Goal: Task Accomplishment & Management: Complete application form

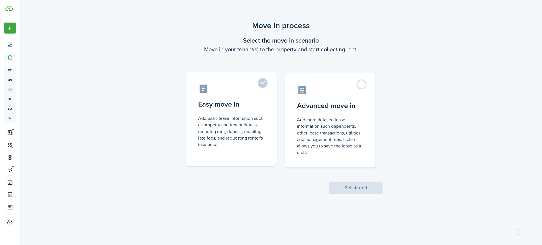
click at [263, 82] on label "Easy move in Add basic lease information such as property and tenant details, r…" at bounding box center [231, 119] width 90 height 94
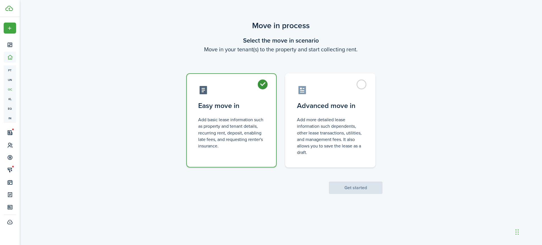
radio input "true"
click at [353, 184] on button "Get started" at bounding box center [356, 188] width 54 height 12
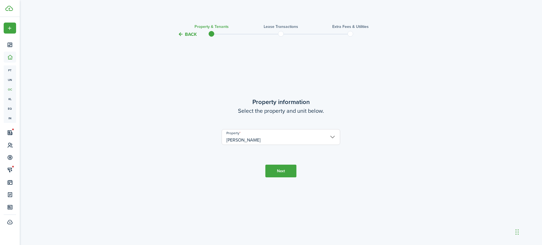
click at [285, 169] on button "Next" at bounding box center [280, 171] width 31 height 13
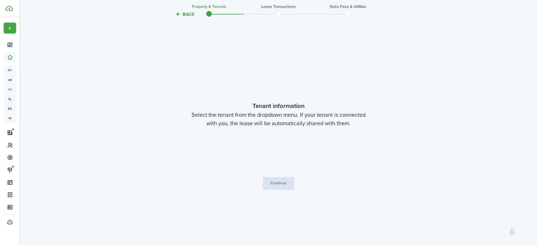
scroll to position [208, 0]
click at [291, 150] on span "Choose a tenant" at bounding box center [278, 152] width 118 height 10
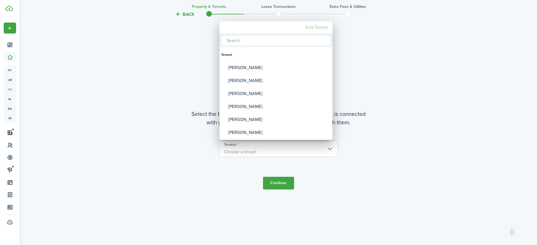
click at [313, 26] on mbsc-button "Add Tenant" at bounding box center [316, 27] width 27 height 10
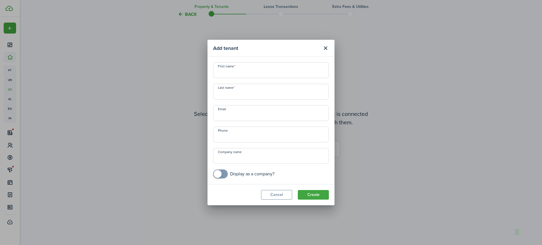
click at [233, 75] on input "First name" at bounding box center [271, 70] width 116 height 16
type input "[PERSON_NAME]"
type input "+1"
click at [320, 194] on button "Create" at bounding box center [313, 195] width 31 height 10
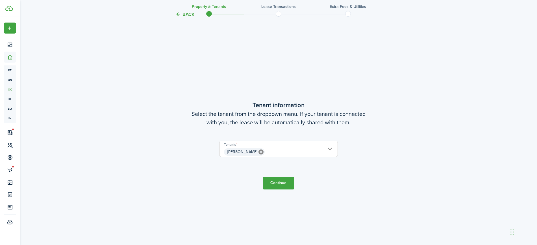
click at [280, 182] on button "Continue" at bounding box center [278, 183] width 31 height 13
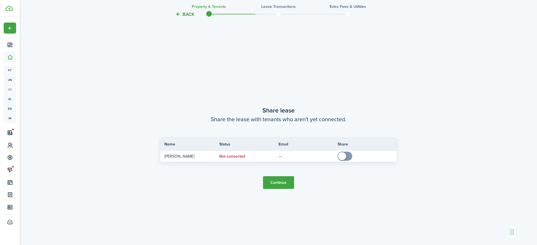
scroll to position [453, 0]
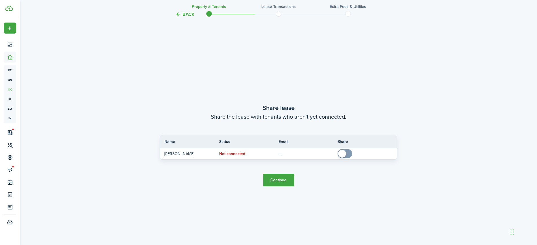
click at [278, 180] on button "Continue" at bounding box center [278, 180] width 31 height 13
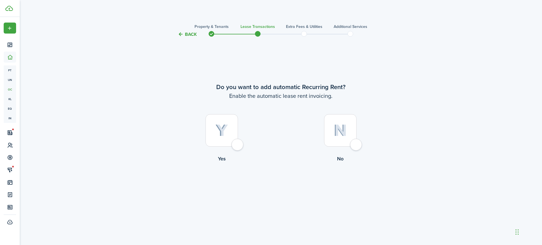
click at [237, 144] on div at bounding box center [222, 130] width 32 height 32
radio input "true"
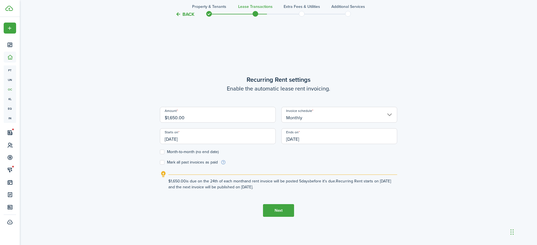
scroll to position [208, 0]
click at [313, 137] on input "[DATE]" at bounding box center [339, 135] width 116 height 16
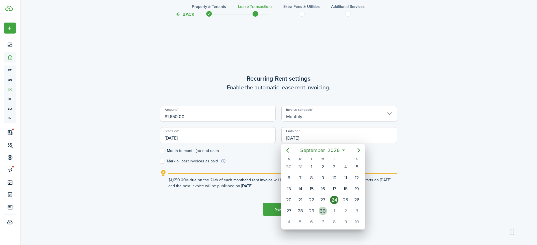
click at [323, 210] on div "30" at bounding box center [322, 211] width 8 height 8
type input "[DATE]"
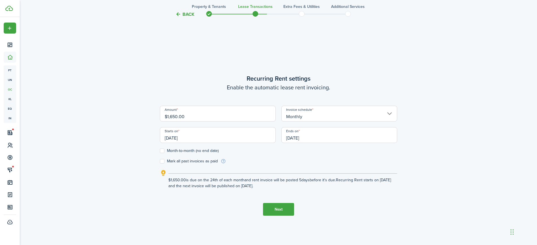
click at [189, 139] on input "[DATE]" at bounding box center [218, 135] width 116 height 16
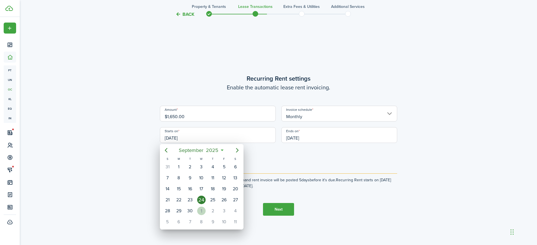
click at [202, 211] on div "1" at bounding box center [201, 211] width 8 height 8
type input "[DATE]"
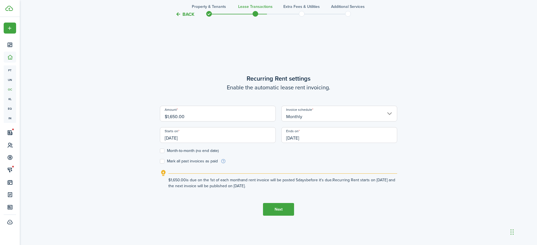
click at [315, 137] on input "[DATE]" at bounding box center [339, 135] width 116 height 16
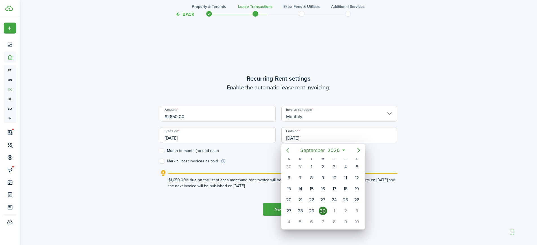
click at [289, 150] on icon "Previous page" at bounding box center [287, 150] width 7 height 7
click at [287, 149] on icon "Previous page" at bounding box center [287, 150] width 7 height 7
click at [345, 166] on div "31" at bounding box center [345, 167] width 8 height 8
type input "[DATE]"
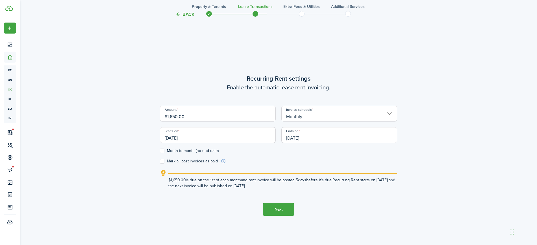
click at [279, 211] on button "Next" at bounding box center [278, 209] width 31 height 13
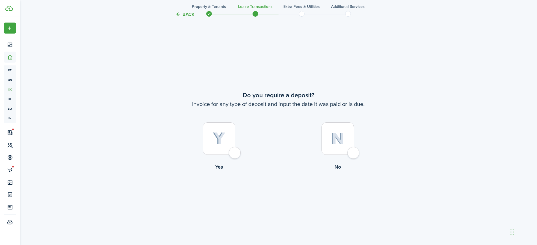
scroll to position [453, 0]
click at [234, 152] on div at bounding box center [219, 138] width 32 height 32
radio input "true"
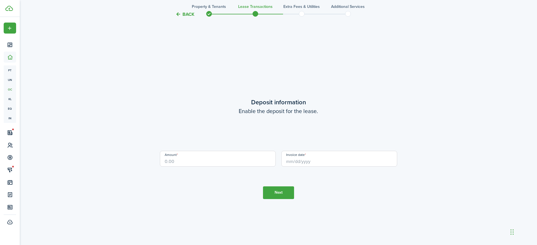
scroll to position [698, 0]
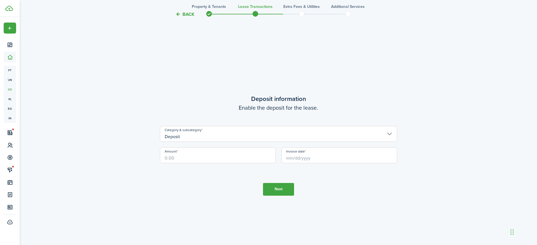
click at [217, 160] on input "Amount" at bounding box center [218, 156] width 116 height 16
type input "$1,177.00"
click at [300, 159] on input "Invoice date" at bounding box center [339, 156] width 116 height 16
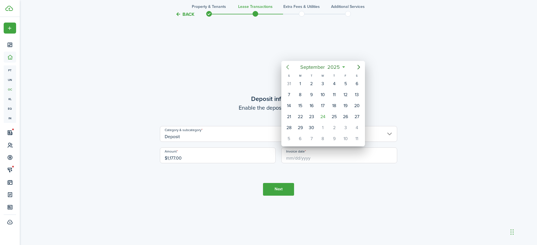
click at [288, 66] on icon "Previous page" at bounding box center [287, 67] width 7 height 7
click at [346, 83] on div "1" at bounding box center [345, 84] width 8 height 8
type input "[DATE]"
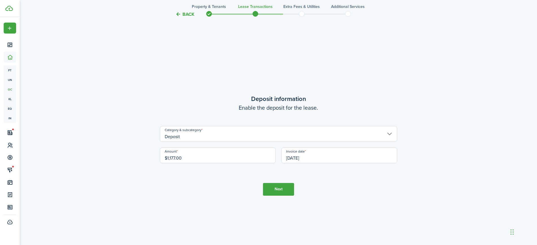
click at [276, 187] on button "Next" at bounding box center [278, 189] width 31 height 13
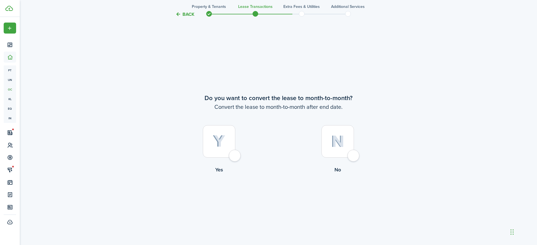
scroll to position [944, 0]
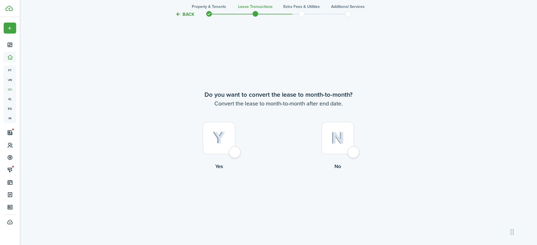
click at [350, 153] on div at bounding box center [337, 138] width 32 height 32
radio input "true"
click at [234, 152] on div at bounding box center [219, 138] width 32 height 32
radio input "true"
click at [279, 193] on button "Continue" at bounding box center [278, 193] width 31 height 13
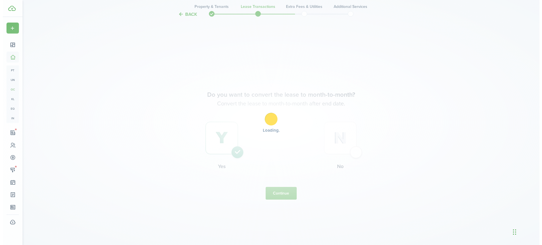
scroll to position [0, 0]
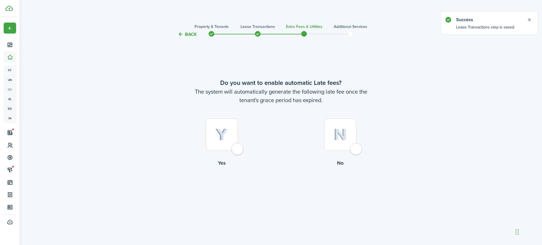
click at [237, 148] on div at bounding box center [222, 135] width 32 height 32
radio input "true"
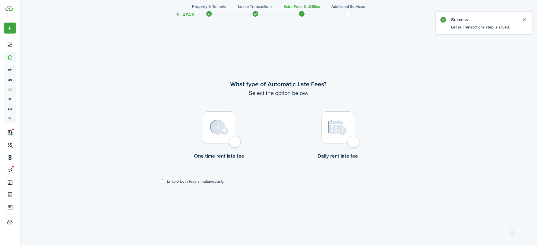
scroll to position [208, 0]
click at [354, 143] on div at bounding box center [337, 127] width 32 height 32
radio input "true"
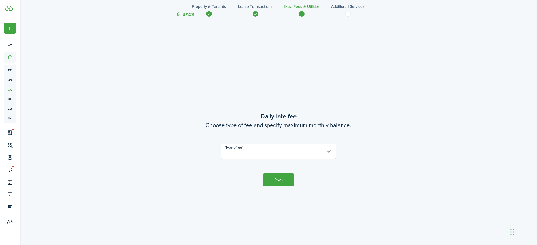
scroll to position [453, 0]
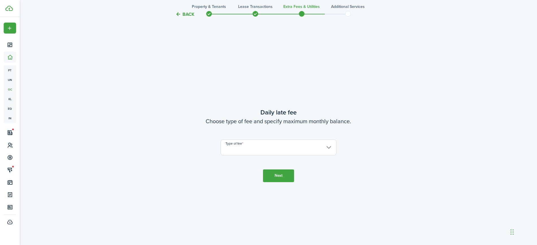
click at [277, 152] on input "Type of fee" at bounding box center [278, 148] width 116 height 16
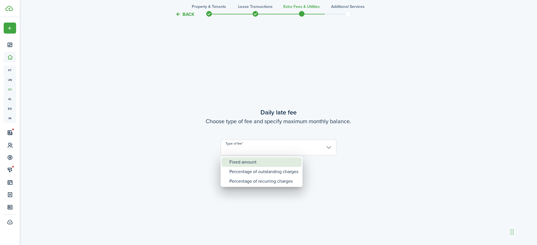
click at [270, 163] on div "Fixed amount" at bounding box center [263, 163] width 69 height 10
type input "Fixed amount"
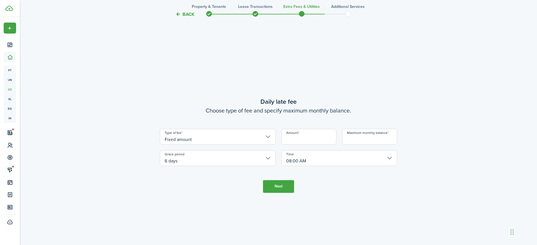
click at [307, 139] on input "Amount" at bounding box center [308, 137] width 55 height 16
type input "$5.00"
click at [358, 148] on div "Type of fee Fixed amount Amount $5.00 Maximum monthly balance Grace period 6 da…" at bounding box center [278, 147] width 243 height 37
click at [200, 162] on input "6 days" at bounding box center [218, 158] width 116 height 16
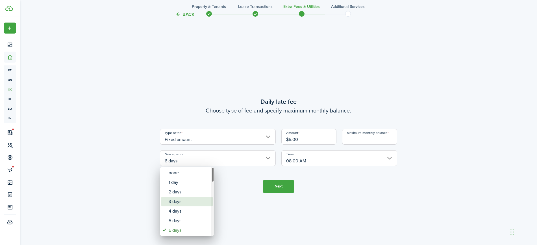
click at [178, 199] on div "3 days" at bounding box center [189, 202] width 41 height 10
type input "3 days"
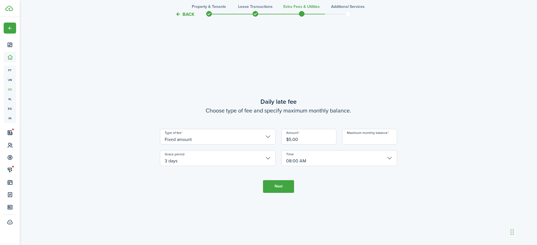
click at [312, 161] on input "08:00 AM" at bounding box center [339, 158] width 116 height 16
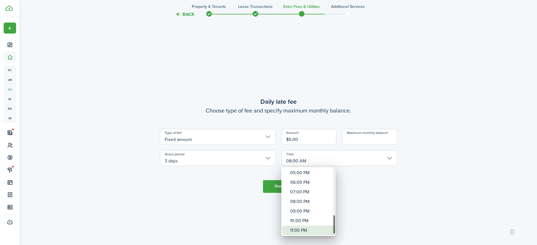
click at [311, 230] on div "11:00 PM" at bounding box center [310, 231] width 41 height 10
type input "11:00 PM"
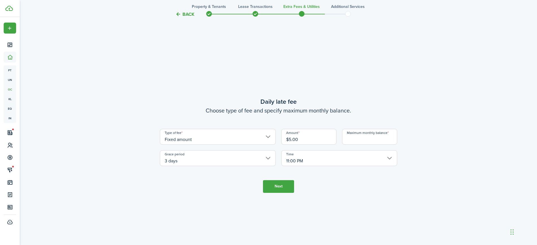
click at [357, 139] on input "Maximum monthly balance" at bounding box center [369, 137] width 55 height 16
click at [371, 139] on input "Maximum monthly balance" at bounding box center [369, 137] width 55 height 16
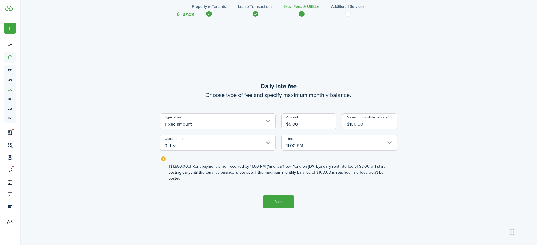
drag, startPoint x: 355, startPoint y: 125, endPoint x: 350, endPoint y: 124, distance: 5.2
click at [350, 124] on input "$100.00" at bounding box center [369, 121] width 55 height 16
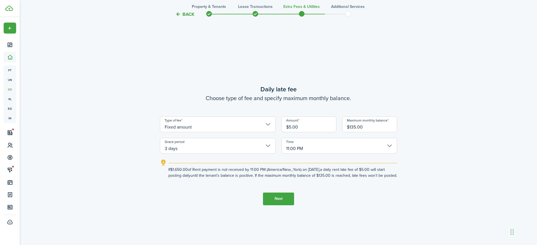
type input "$135.00"
click at [269, 201] on button "Next" at bounding box center [278, 199] width 31 height 13
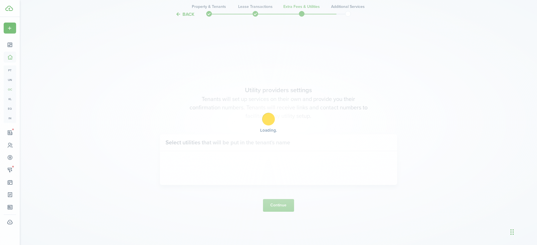
scroll to position [698, 0]
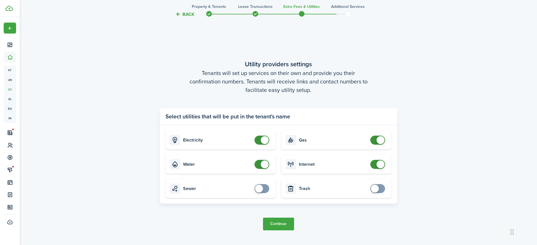
checkbox input "true"
click at [261, 188] on span at bounding box center [259, 189] width 8 height 8
click at [283, 226] on button "Continue" at bounding box center [278, 224] width 31 height 13
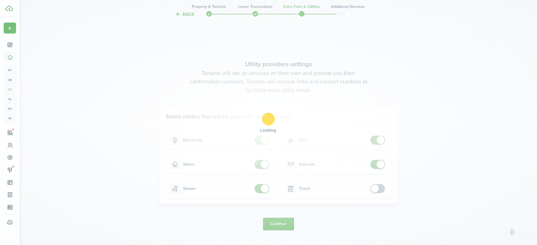
scroll to position [0, 0]
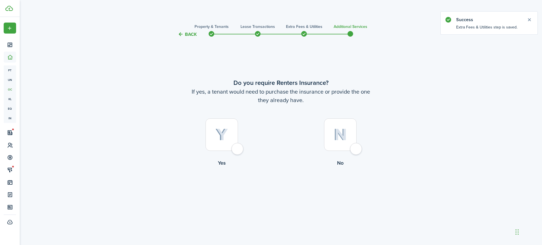
click at [357, 149] on div at bounding box center [340, 135] width 32 height 32
radio input "true"
click at [276, 187] on button "Complete move in" at bounding box center [281, 190] width 42 height 13
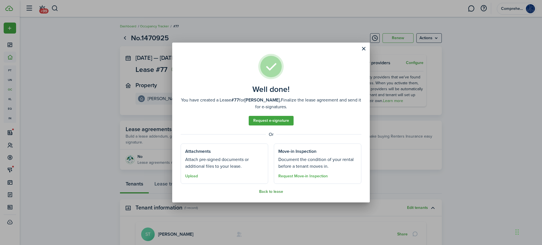
click at [276, 191] on button "Back to lease" at bounding box center [271, 192] width 24 height 5
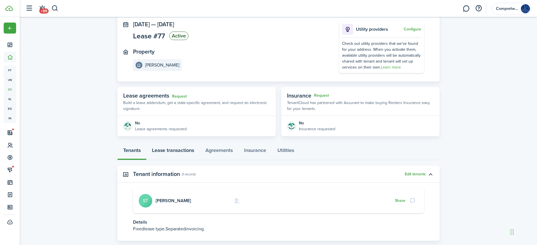
scroll to position [67, 0]
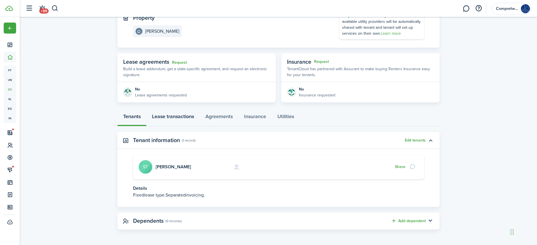
click at [174, 115] on link "Lease transactions" at bounding box center [172, 118] width 53 height 17
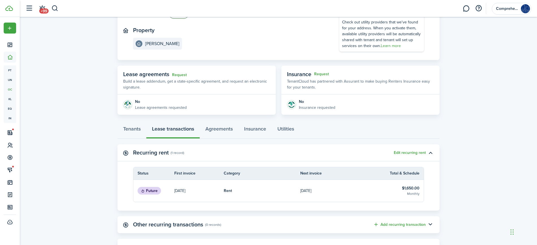
scroll to position [115, 0]
